Goal: Task Accomplishment & Management: Manage account settings

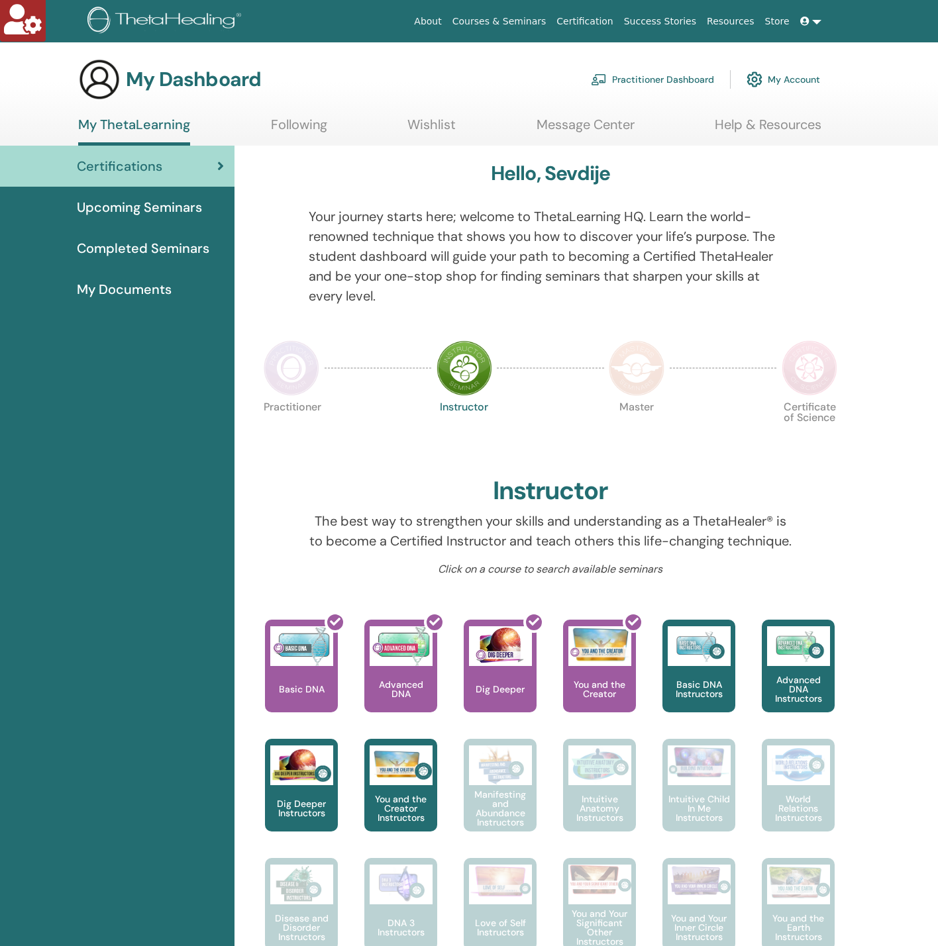
click at [636, 74] on link "Practitioner Dashboard" at bounding box center [652, 79] width 123 height 29
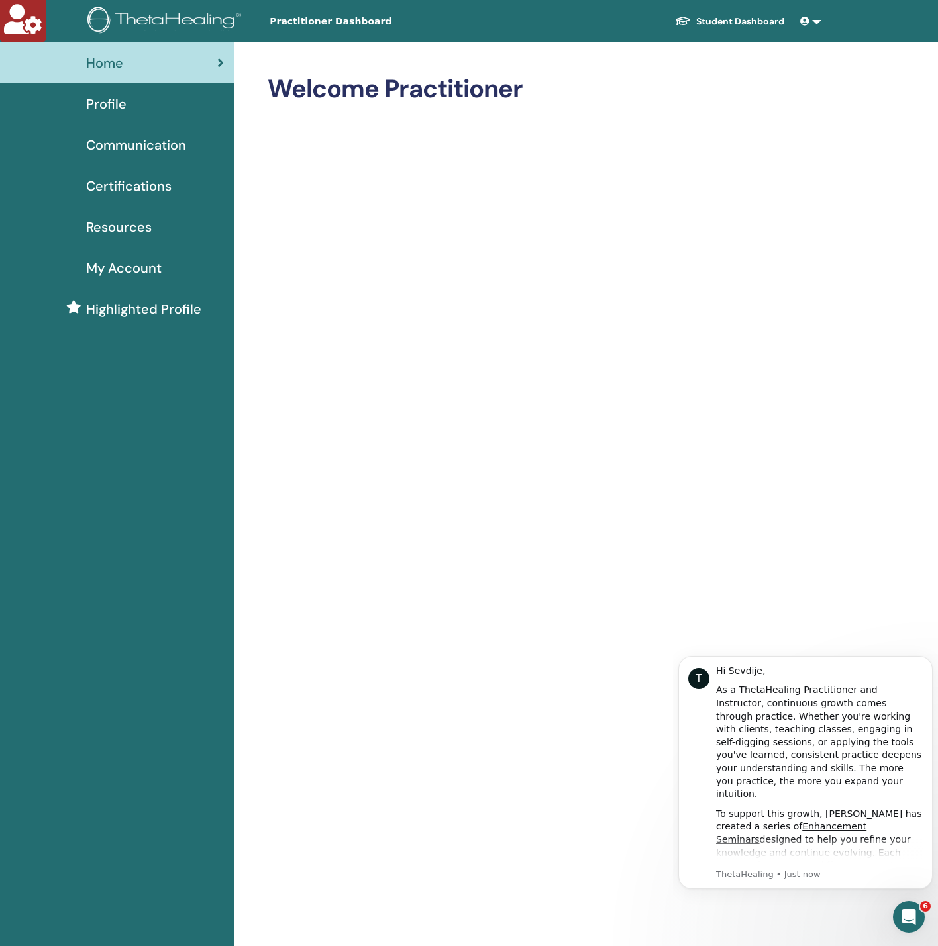
click at [123, 104] on span "Profile" at bounding box center [106, 104] width 40 height 20
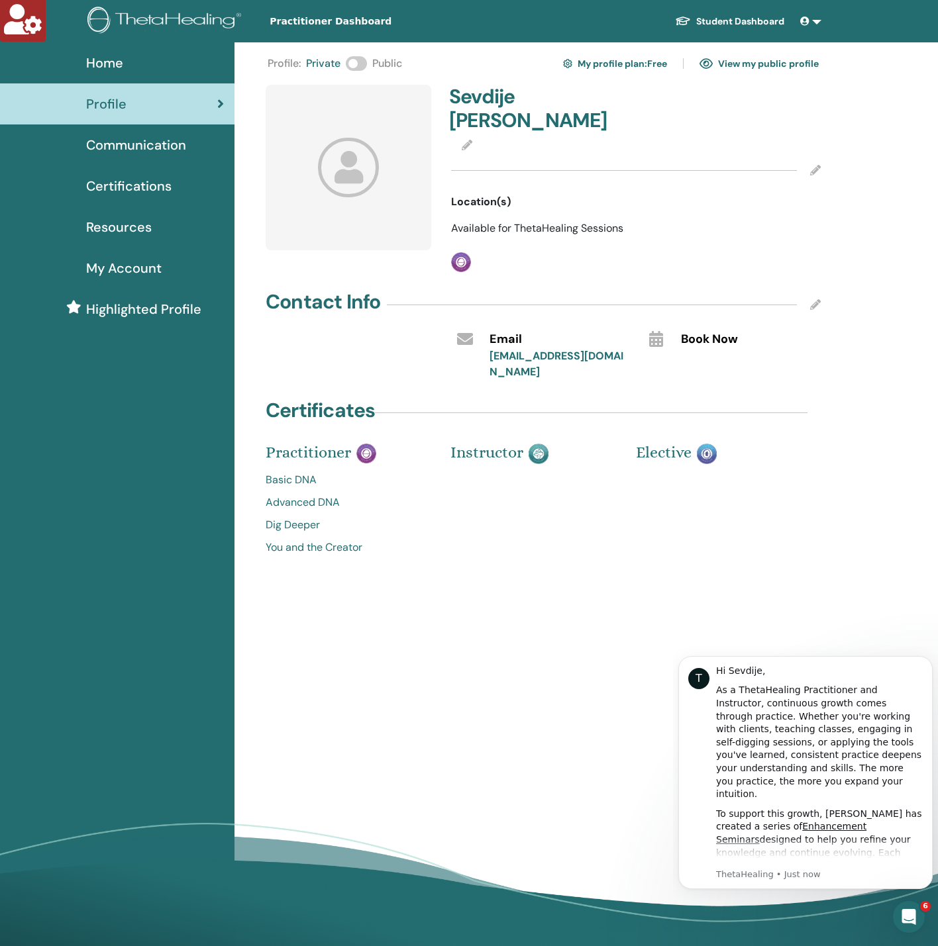
click at [152, 269] on span "My Account" at bounding box center [123, 268] width 75 height 20
